Goal: Navigation & Orientation: Find specific page/section

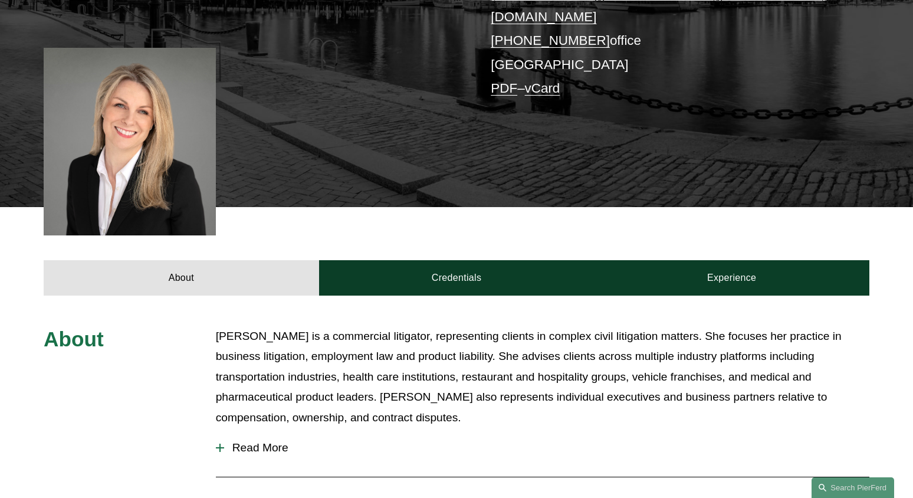
scroll to position [411, 0]
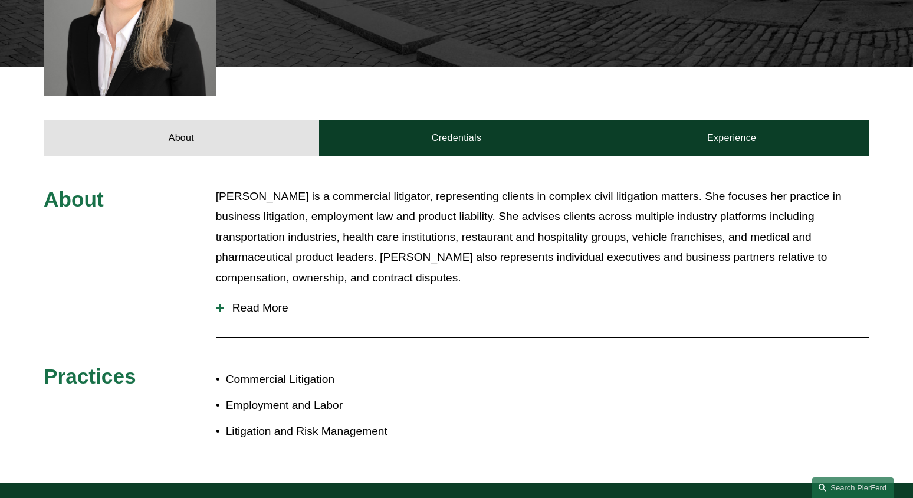
click at [262, 301] on span "Read More" at bounding box center [546, 307] width 645 height 13
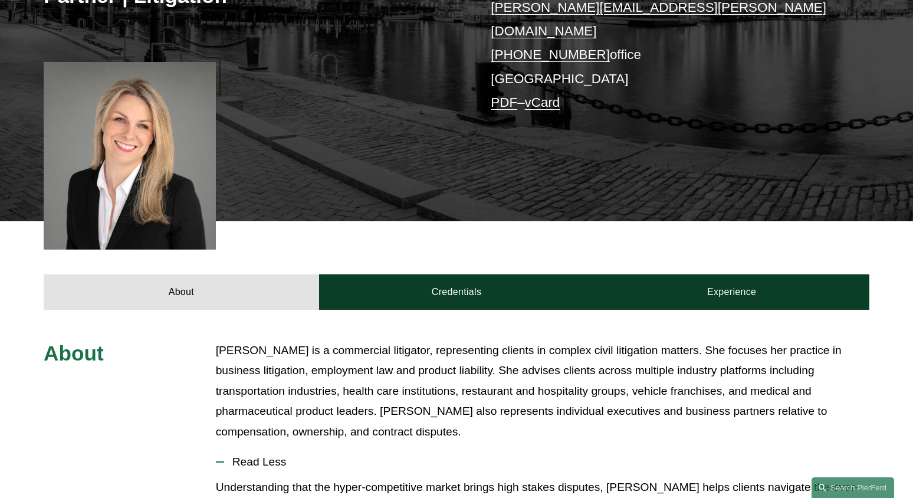
scroll to position [0, 0]
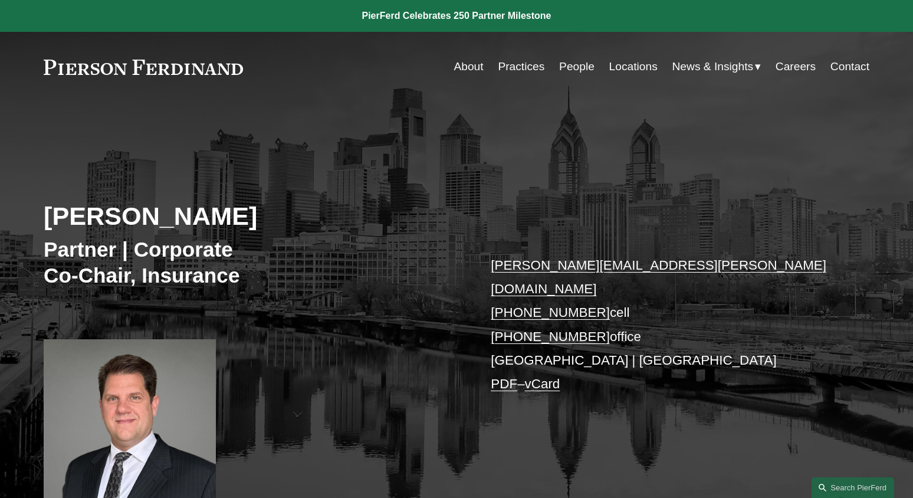
click at [570, 64] on link "People" at bounding box center [576, 66] width 35 height 22
